Goal: Obtain resource: Download file/media

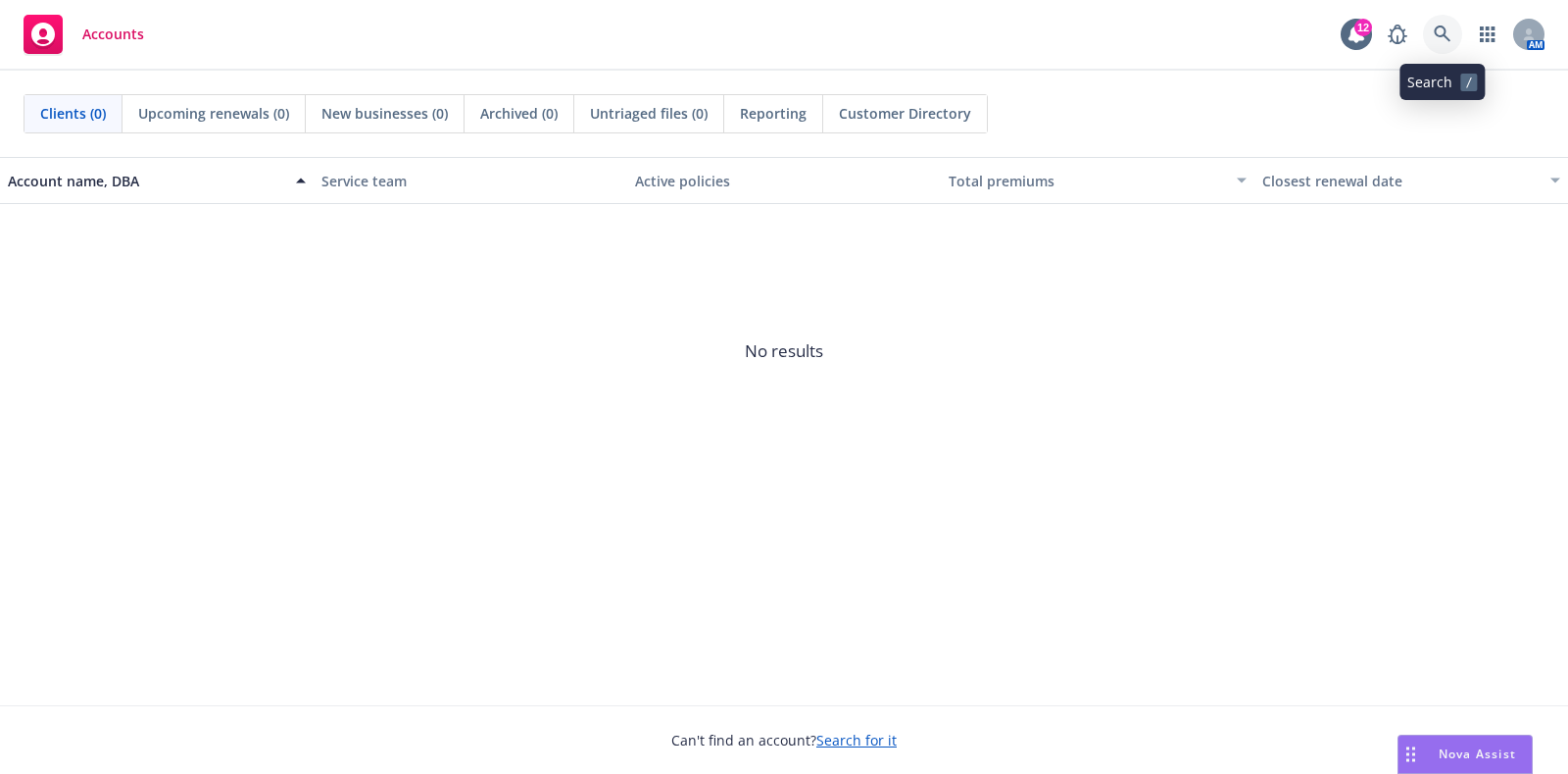
click at [1453, 38] on link at bounding box center [1442, 34] width 39 height 39
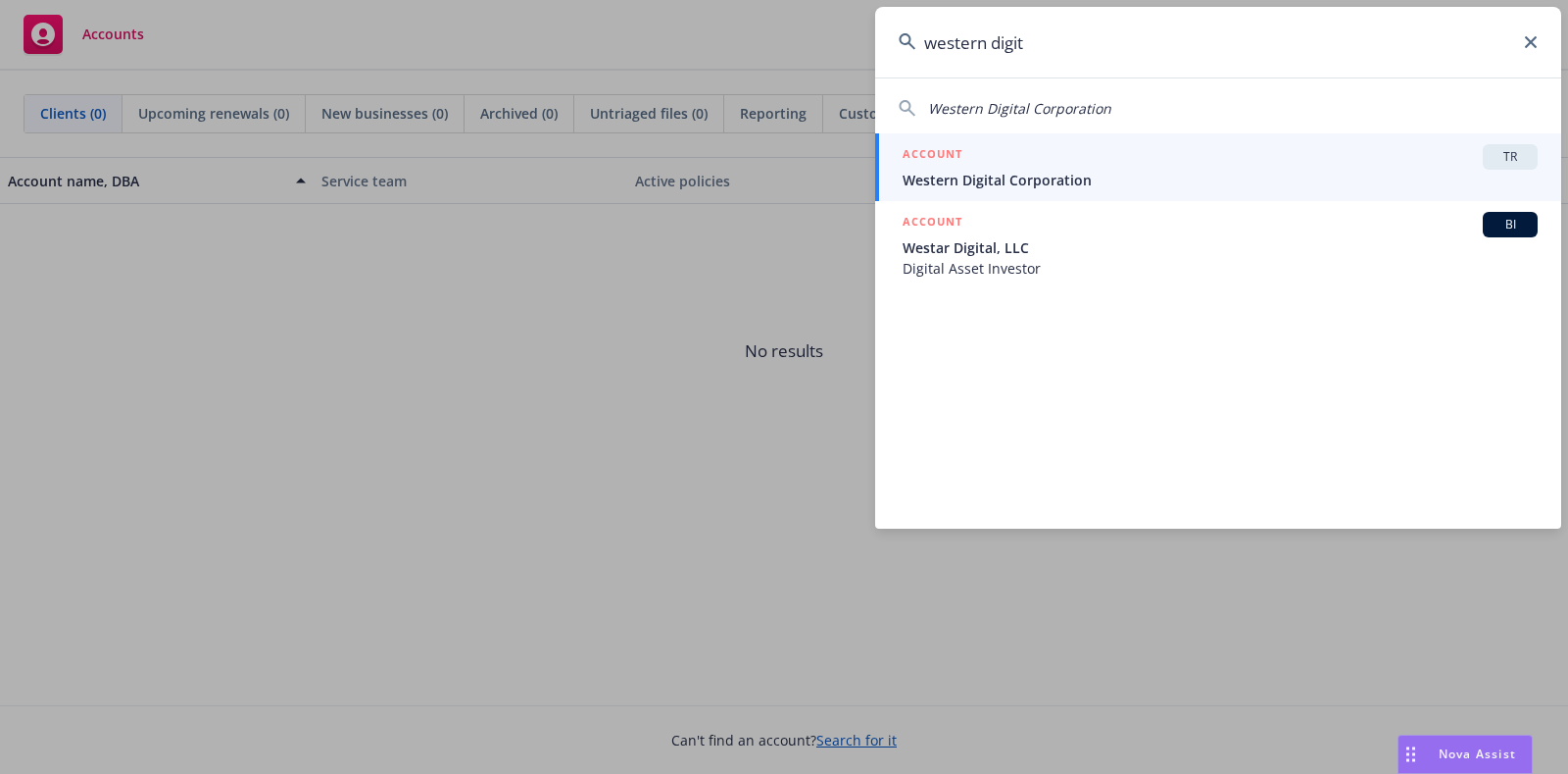
type input "western digit"
click at [1263, 157] on div "ACCOUNT TR" at bounding box center [1219, 157] width 635 height 26
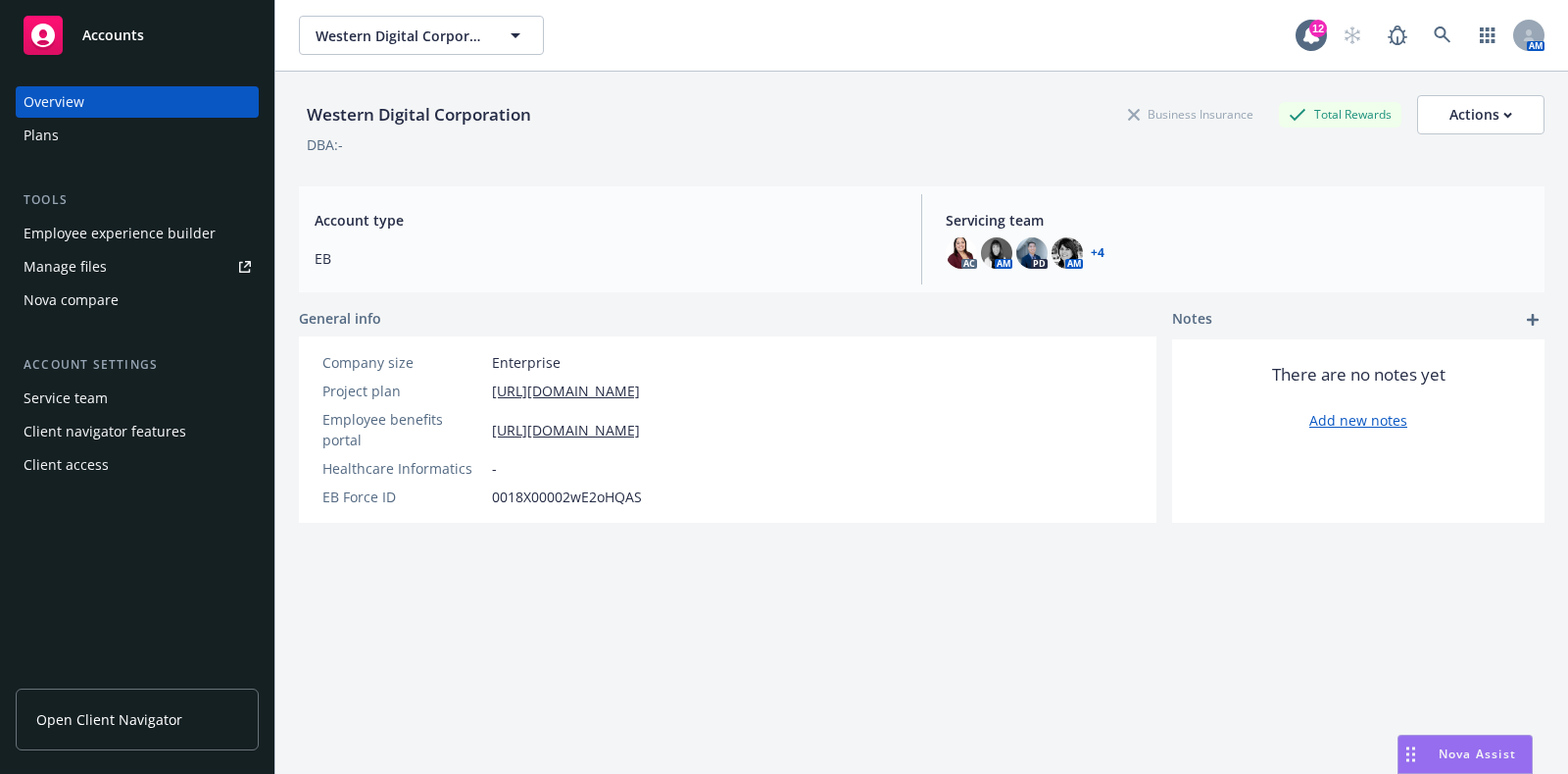
click at [117, 275] on link "Manage files" at bounding box center [137, 267] width 243 height 31
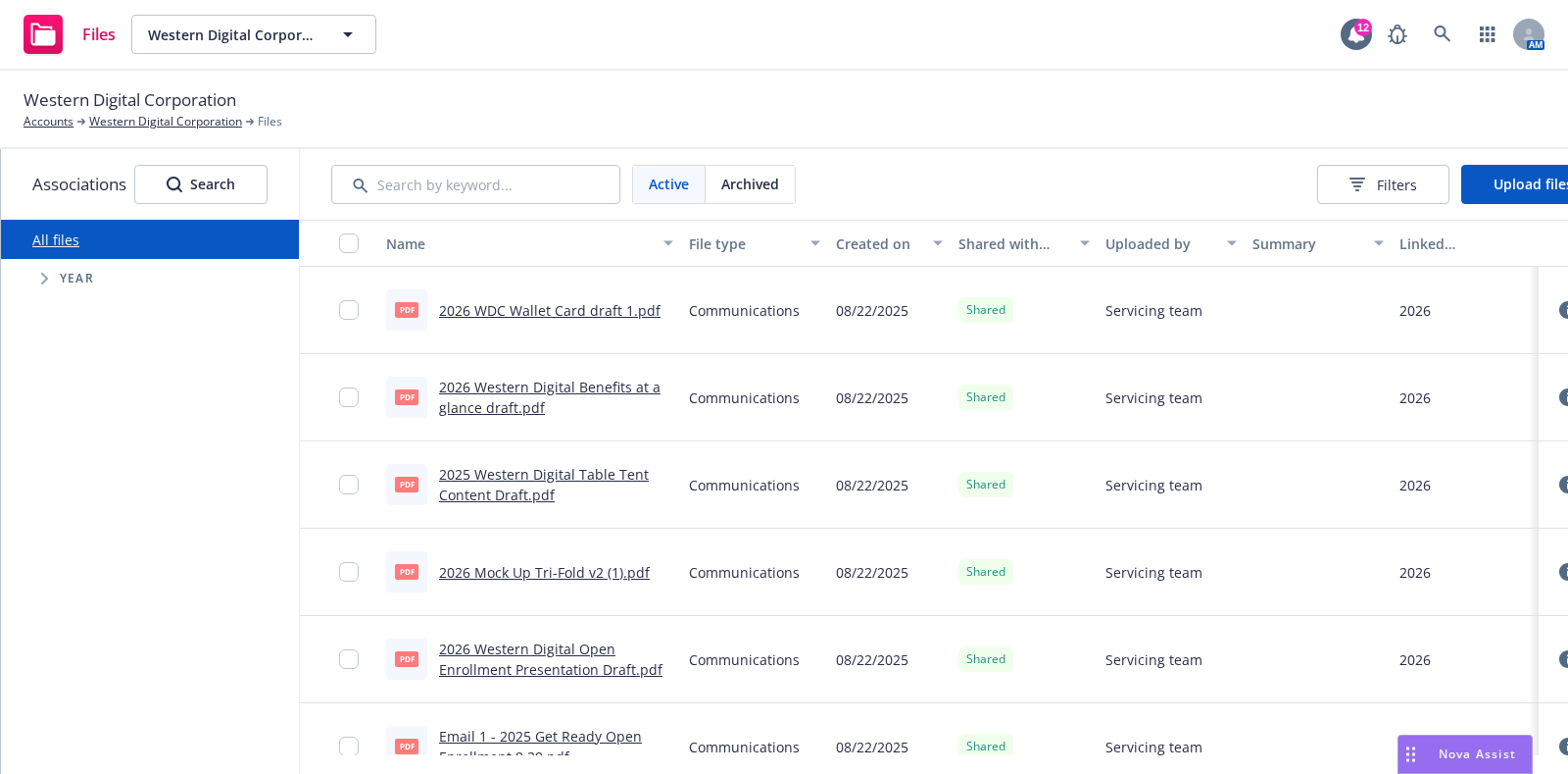
click at [1213, 243] on div "Uploaded by" at bounding box center [1161, 244] width 110 height 21
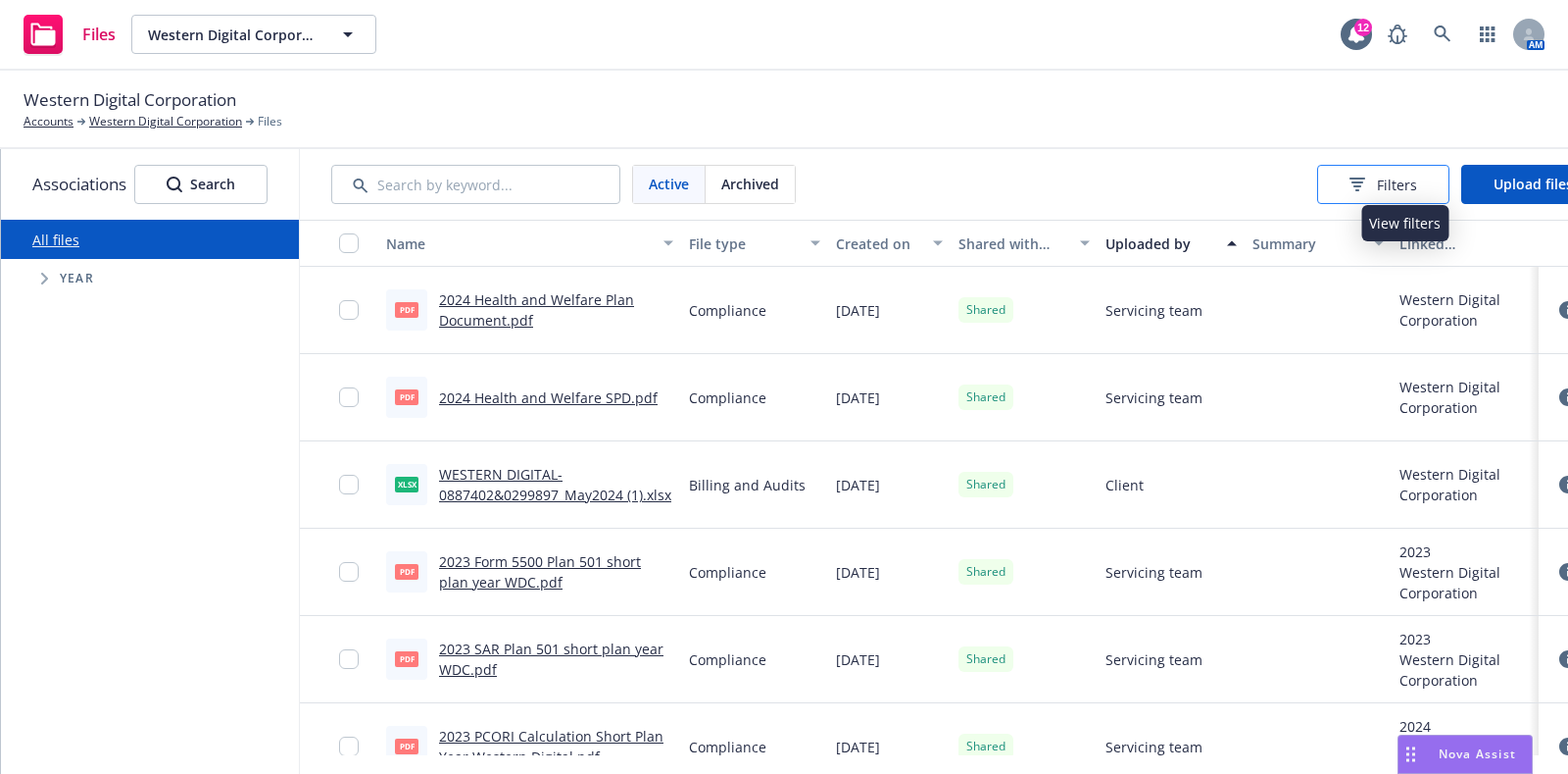
click at [1402, 188] on span "Filters" at bounding box center [1397, 185] width 40 height 21
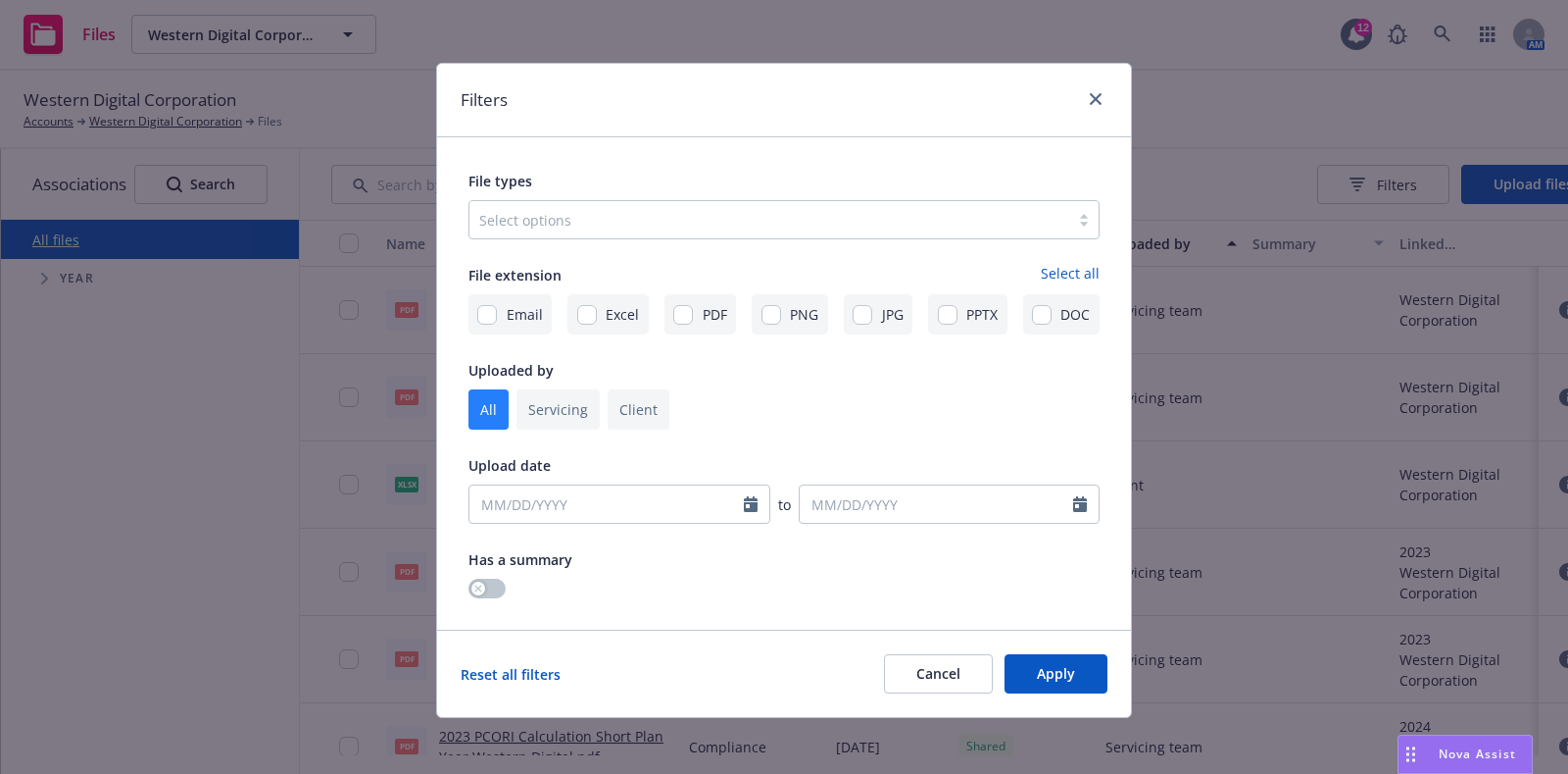
click at [614, 407] on input "checkbox" at bounding box center [638, 409] width 62 height 40
checkbox input "true"
checkbox input "false"
click at [1062, 668] on span "Apply" at bounding box center [1055, 673] width 38 height 19
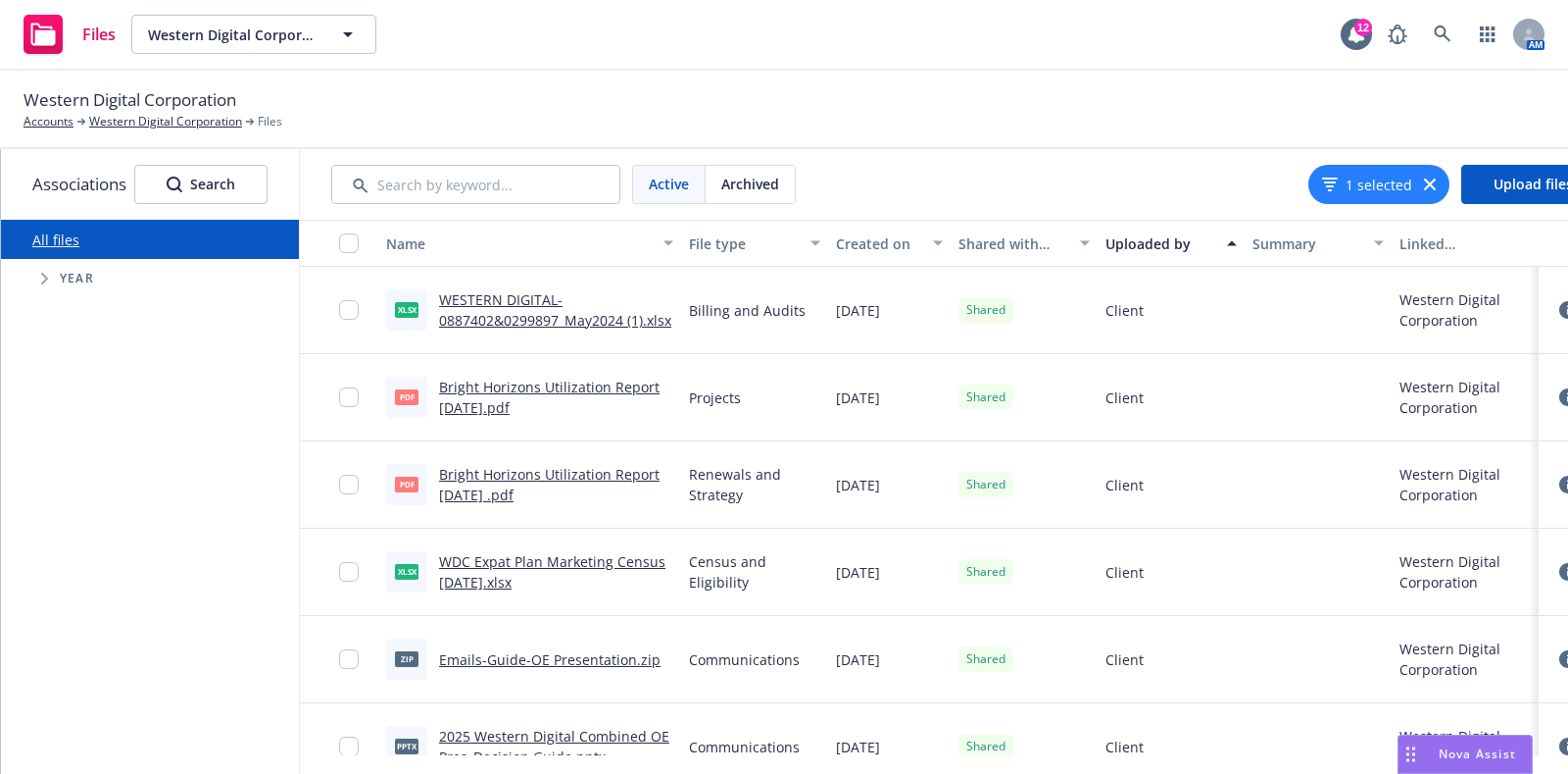
click at [866, 236] on div "Created on" at bounding box center [879, 244] width 85 height 21
click at [868, 236] on div "Created on" at bounding box center [879, 244] width 85 height 21
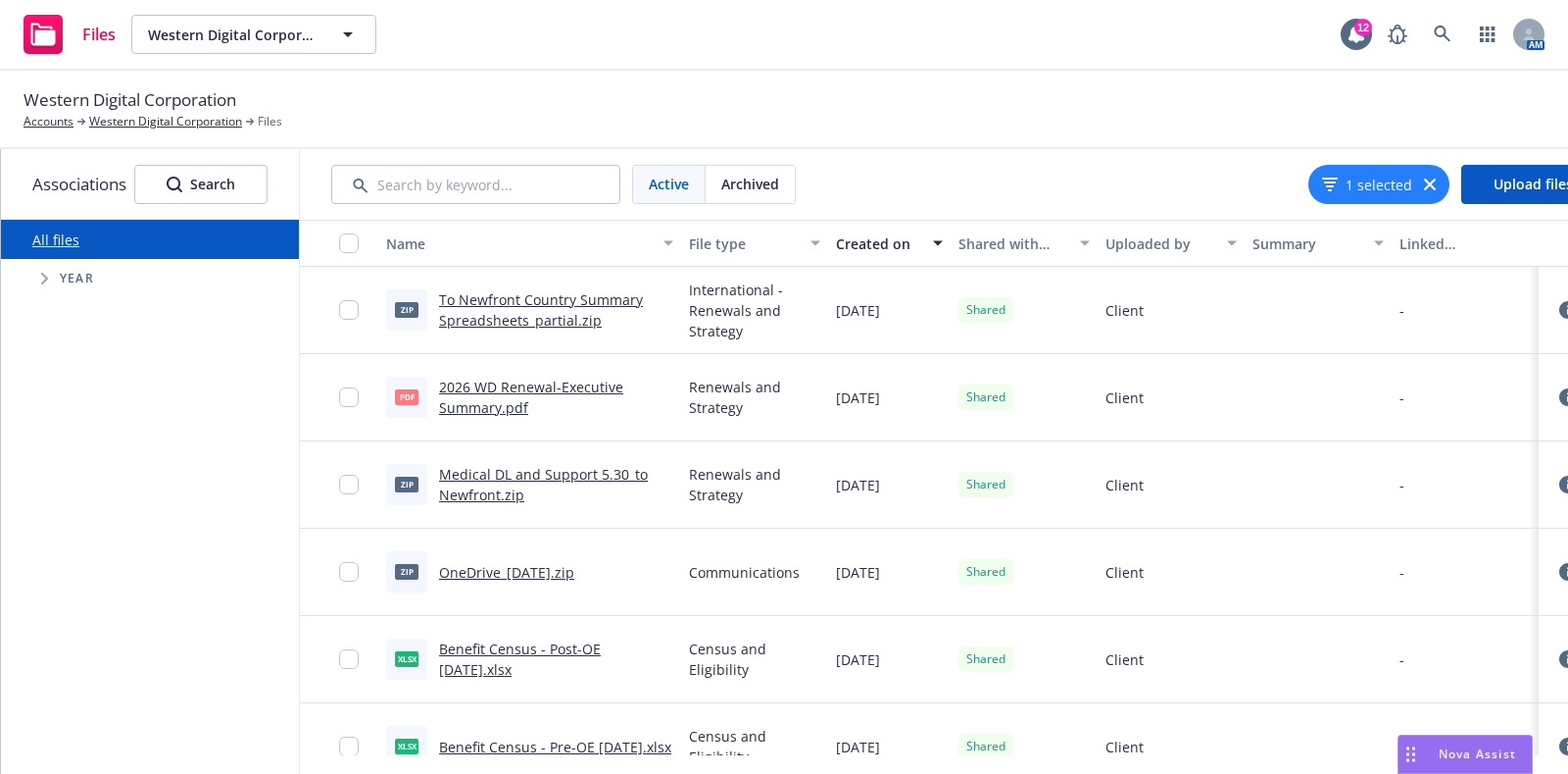
click at [499, 307] on link "To Newfront Country Summary Spreadsheets_partial.zip" at bounding box center [541, 309] width 204 height 39
